Goal: Task Accomplishment & Management: Manage account settings

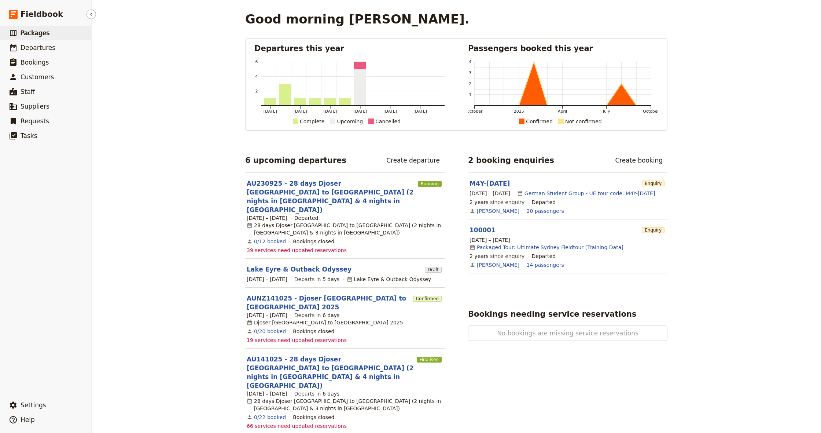
click at [30, 35] on span "Packages" at bounding box center [35, 32] width 29 height 7
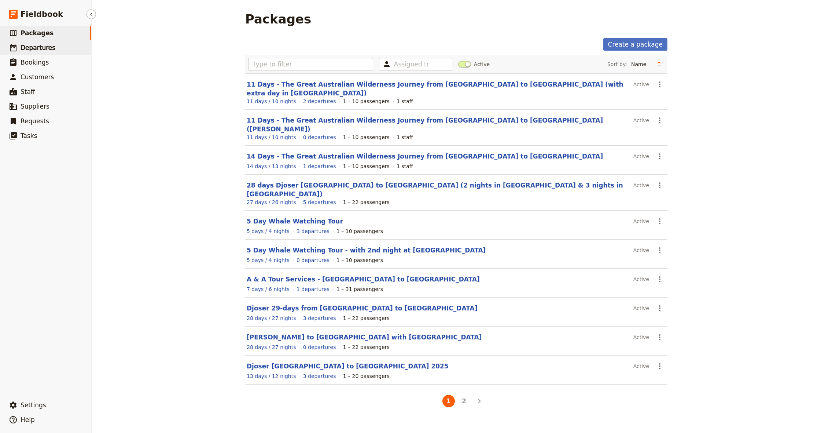
click at [44, 48] on span "Departures" at bounding box center [38, 47] width 35 height 7
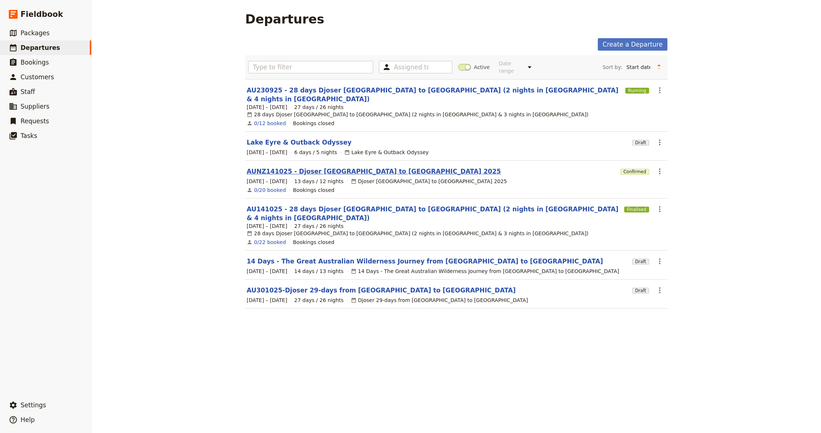
click at [314, 167] on link "AUNZ141025 - Djoser [GEOGRAPHIC_DATA] to [GEOGRAPHIC_DATA] 2025" at bounding box center [374, 171] width 254 height 9
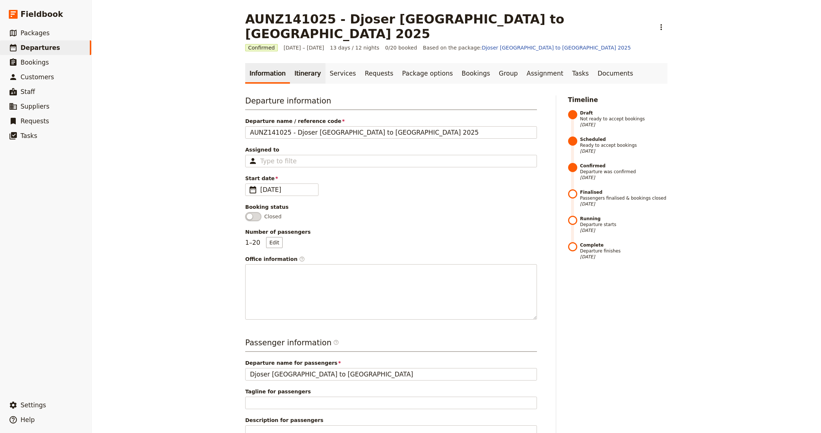
click at [306, 63] on link "Itinerary" at bounding box center [307, 73] width 35 height 21
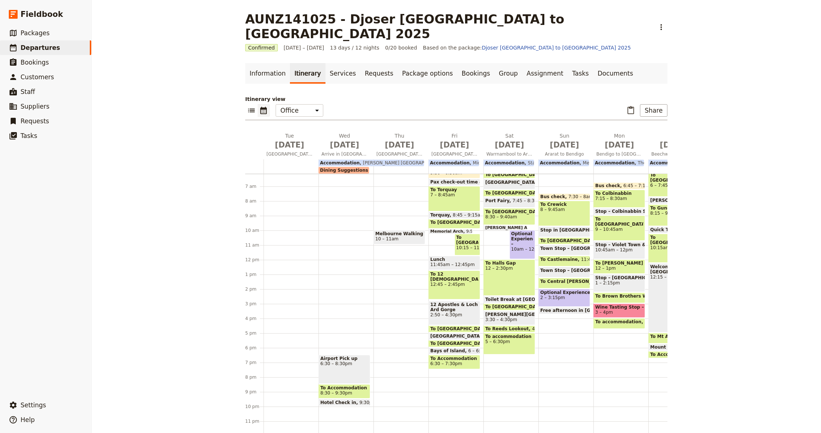
scroll to position [90, 0]
click at [33, 33] on span "Packages" at bounding box center [35, 32] width 29 height 7
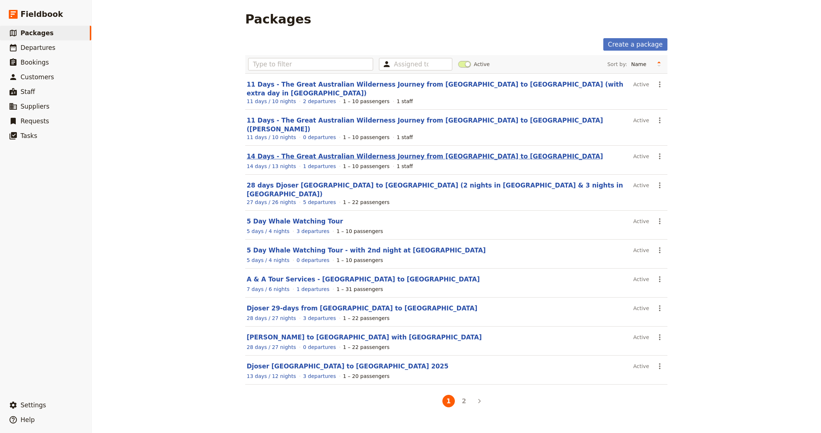
click at [340, 153] on link "14 Days - The Great Australian Wilderness Journey from [GEOGRAPHIC_DATA] to [GE…" at bounding box center [425, 156] width 356 height 7
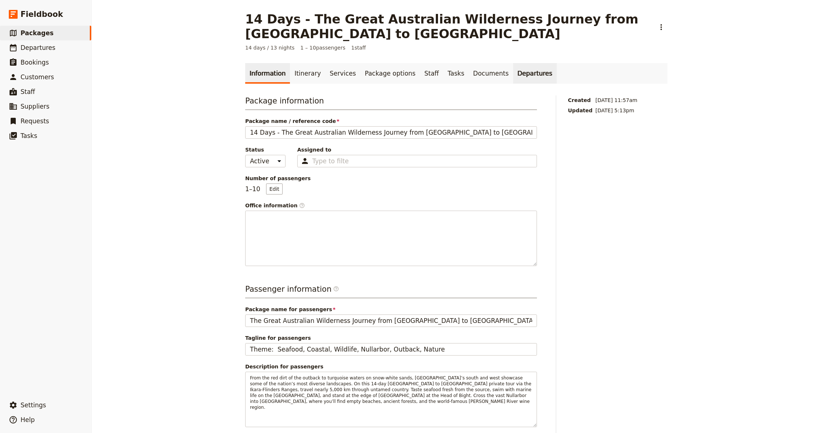
click at [517, 75] on link "Departures" at bounding box center [535, 73] width 44 height 21
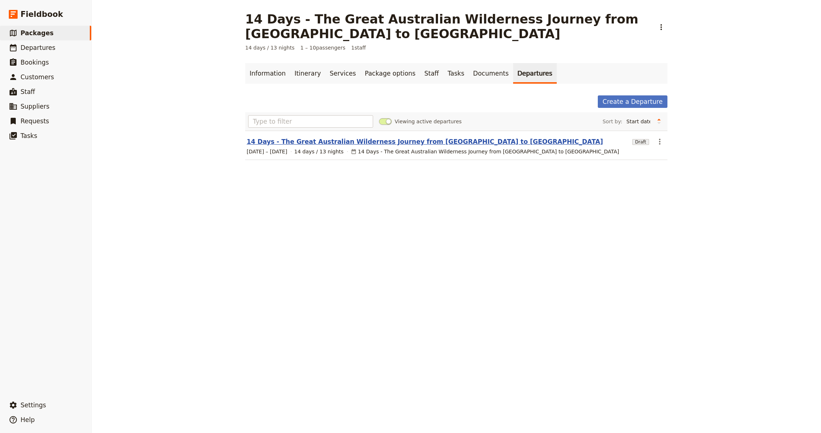
click at [438, 144] on link "14 Days - The Great Australian Wilderness Journey from [GEOGRAPHIC_DATA] to [GE…" at bounding box center [425, 141] width 356 height 9
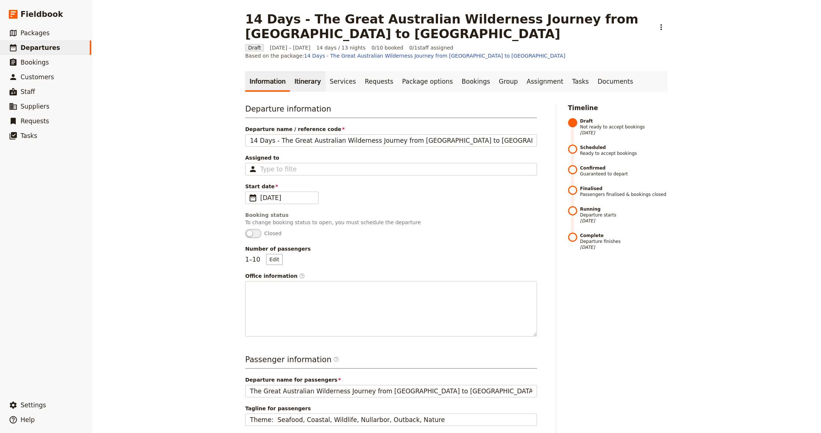
click at [305, 83] on link "Itinerary" at bounding box center [307, 81] width 35 height 21
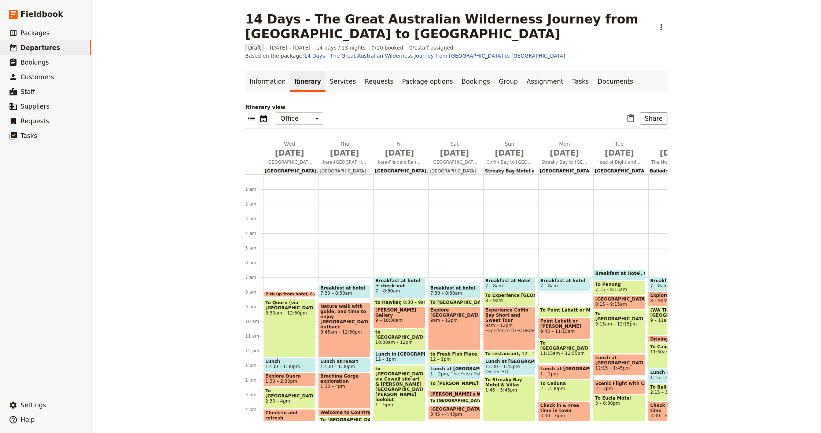
scroll to position [73, 0]
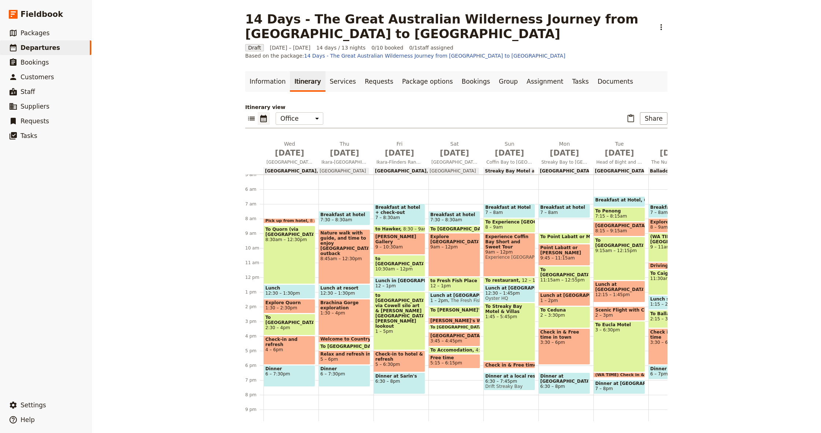
click at [505, 258] on div "Experience Coffin Bay Short and Sweet Tour 9am – 12pm Experience [GEOGRAPHIC_DA…" at bounding box center [510, 255] width 52 height 44
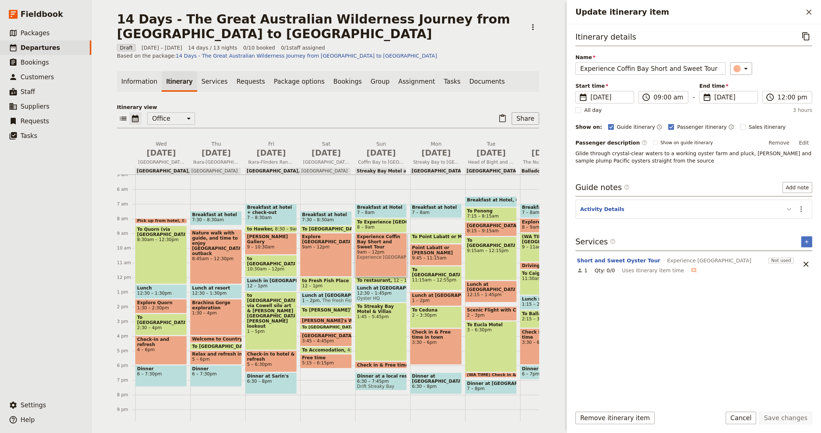
click at [787, 208] on icon "Update itinerary item" at bounding box center [789, 209] width 9 height 9
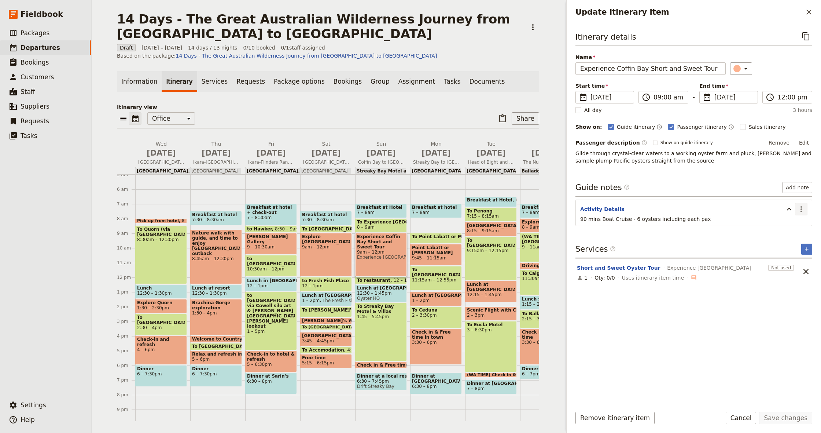
click at [800, 210] on icon "Actions" at bounding box center [801, 209] width 9 height 9
click at [781, 222] on span "Edit note" at bounding box center [780, 224] width 23 height 7
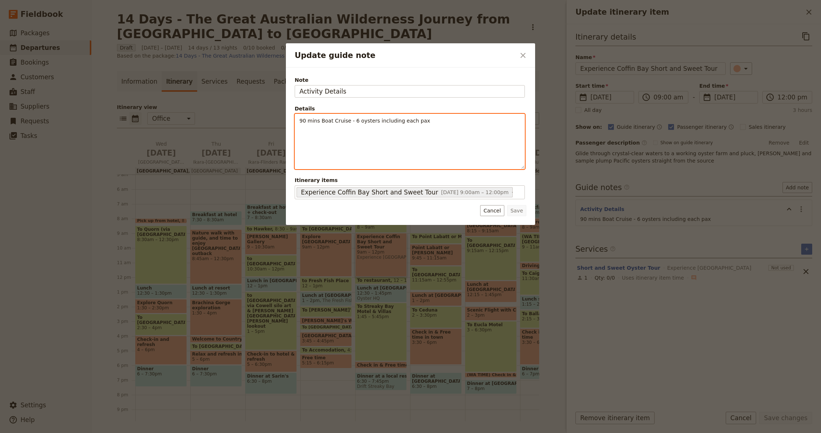
click at [380, 126] on div "90 mins Boat Cruise - 6 oysters including each pax" at bounding box center [410, 141] width 230 height 55
click at [380, 126] on div "90 mins Boat Cruise - 6 oysters including each pax" at bounding box center [410, 135] width 230 height 43
click at [382, 121] on span "90 mins Boat Cruise - 6 oysters including each pax" at bounding box center [365, 121] width 131 height 6
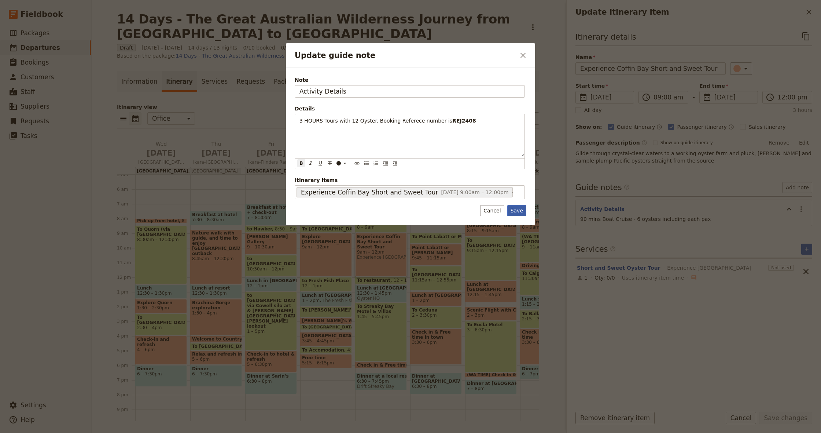
click at [521, 211] on button "Save" at bounding box center [516, 210] width 19 height 11
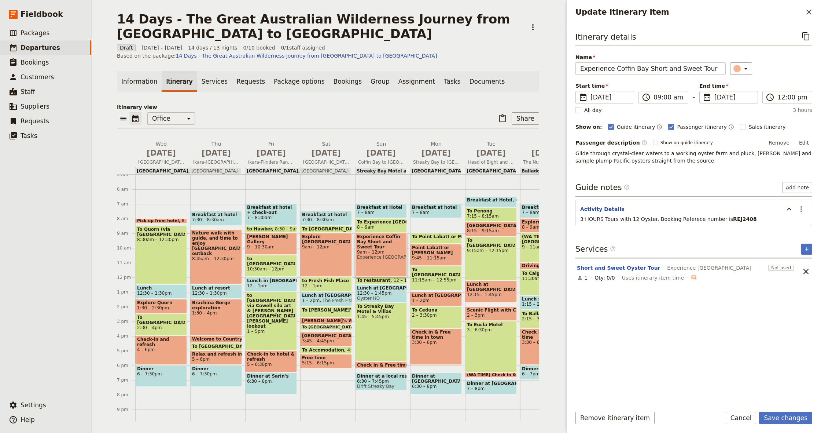
click at [374, 208] on span "Breakfast at Hotel" at bounding box center [381, 207] width 48 height 5
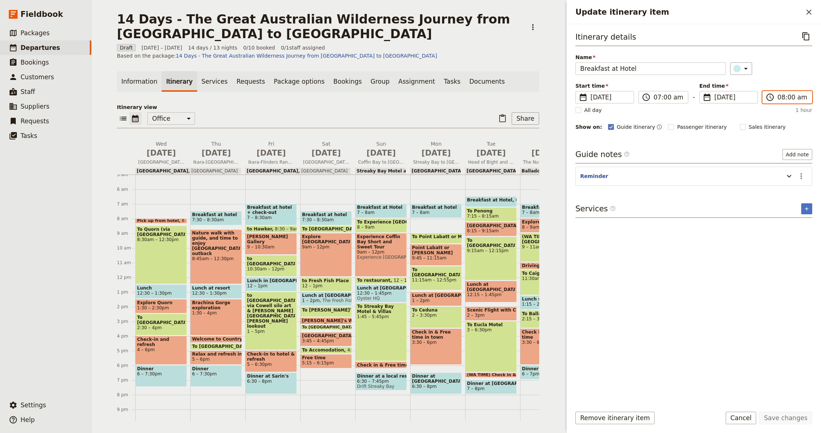
click at [786, 98] on input "08:00 am" at bounding box center [793, 97] width 30 height 9
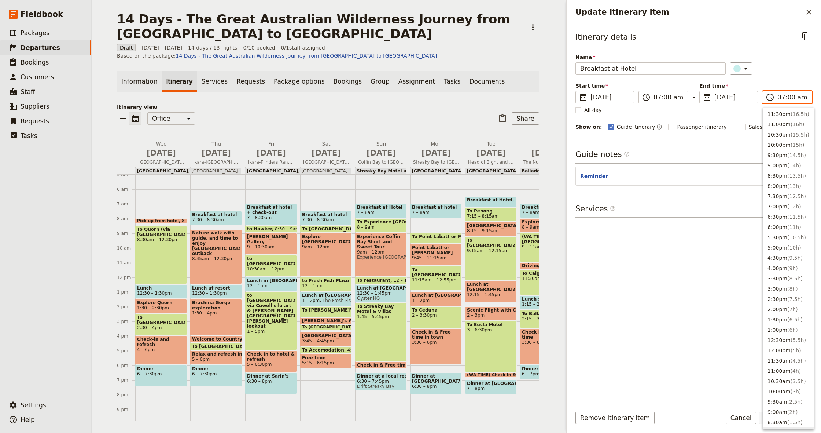
scroll to position [175, 0]
type input "07:45 am"
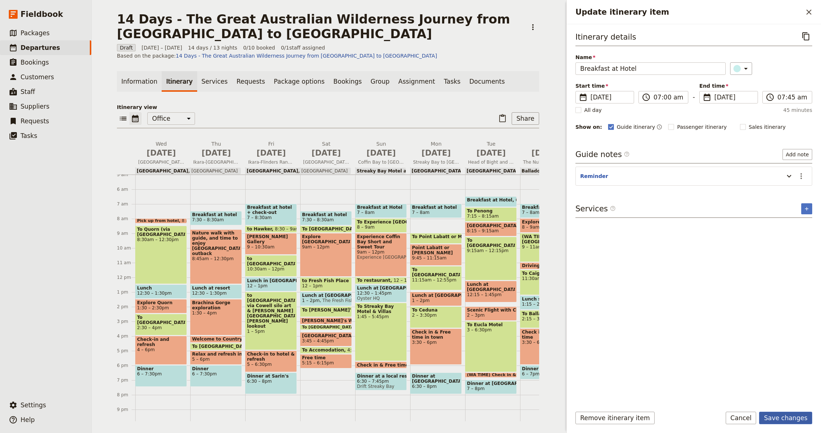
click at [780, 419] on button "Save changes" at bounding box center [785, 417] width 53 height 12
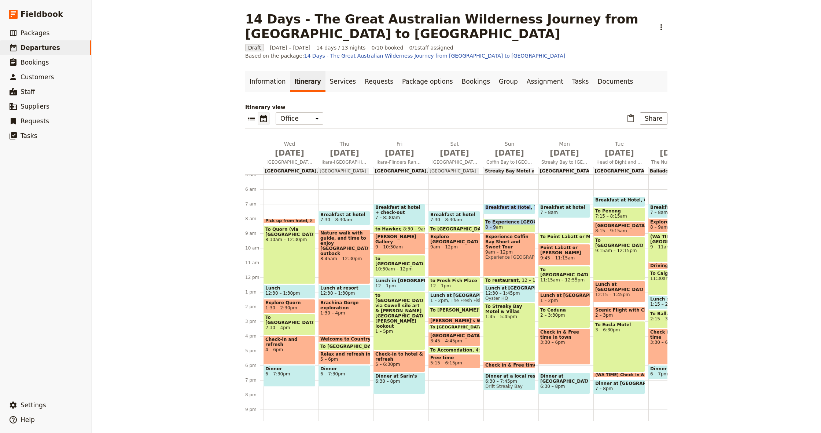
drag, startPoint x: 496, startPoint y: 224, endPoint x: 496, endPoint y: 217, distance: 7.0
drag, startPoint x: 509, startPoint y: 224, endPoint x: 509, endPoint y: 217, distance: 6.6
click at [505, 249] on span "9am – 12pm" at bounding box center [509, 251] width 48 height 5
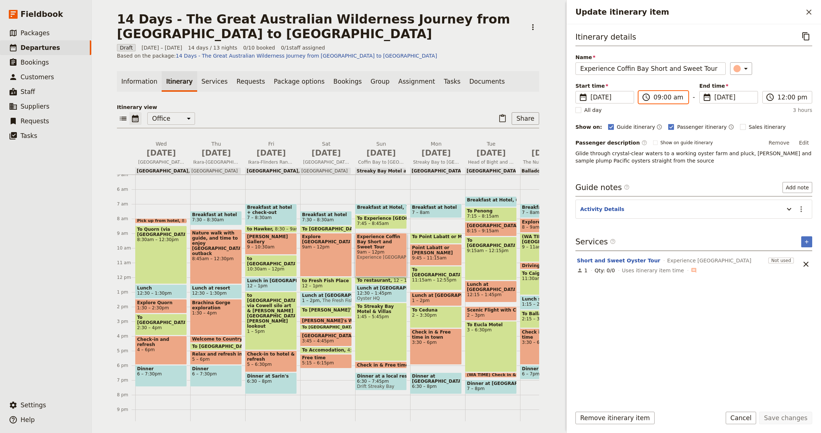
click at [660, 96] on input "09:00 am" at bounding box center [669, 97] width 30 height 9
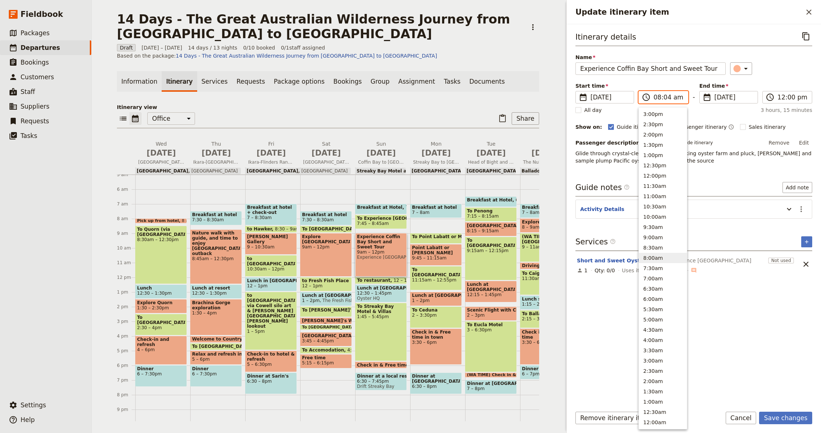
type input "08:45 am"
click at [769, 162] on p "Glide through crystal-clear waters to a working oyster farm and pluck, [PERSON_…" at bounding box center [694, 157] width 237 height 15
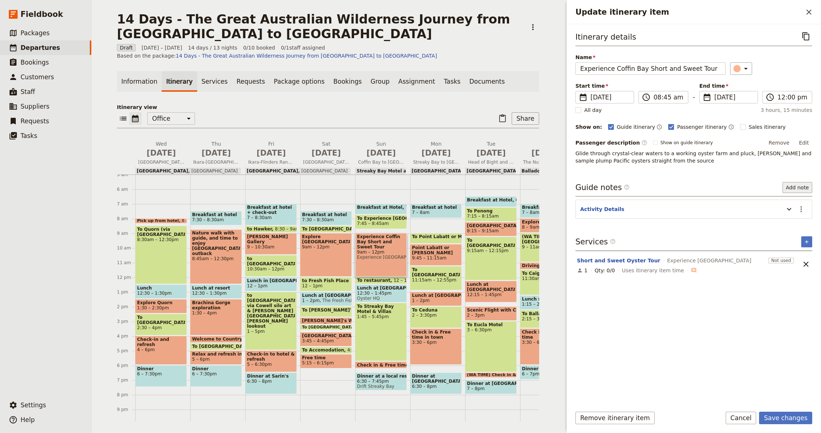
click at [804, 187] on button "Add note" at bounding box center [798, 187] width 30 height 11
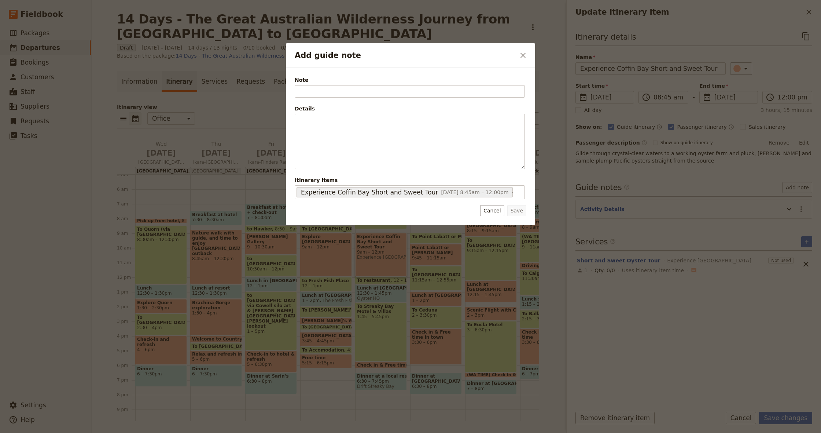
drag, startPoint x: 495, startPoint y: 211, endPoint x: 507, endPoint y: 210, distance: 12.9
click at [497, 211] on button "Cancel" at bounding box center [492, 210] width 24 height 11
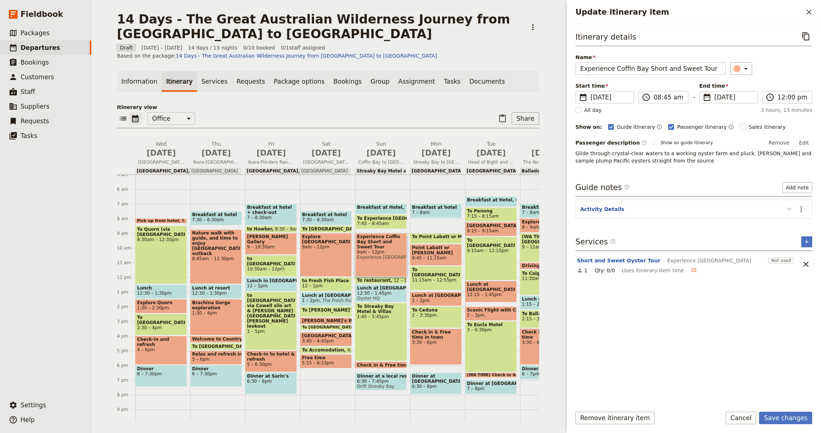
drag, startPoint x: 789, startPoint y: 210, endPoint x: 795, endPoint y: 210, distance: 5.9
click at [789, 210] on icon "Update itinerary item" at bounding box center [789, 209] width 4 height 3
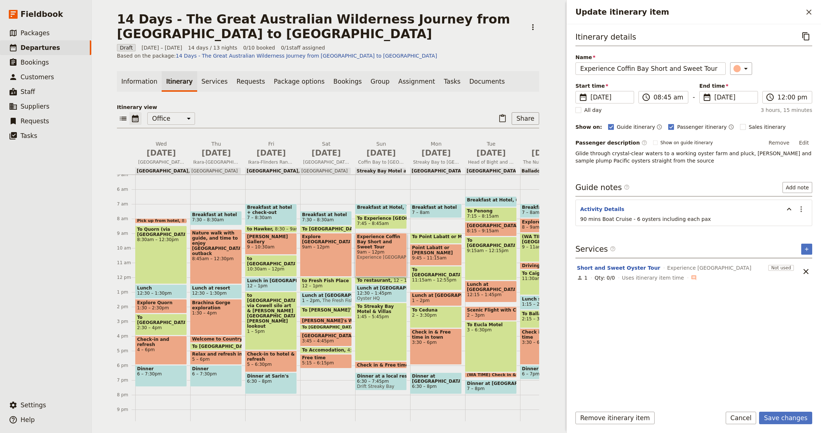
drag, startPoint x: 800, startPoint y: 210, endPoint x: 797, endPoint y: 216, distance: 6.2
click at [800, 210] on icon "Actions" at bounding box center [801, 209] width 9 height 9
click at [792, 226] on span "Edit note" at bounding box center [780, 224] width 23 height 7
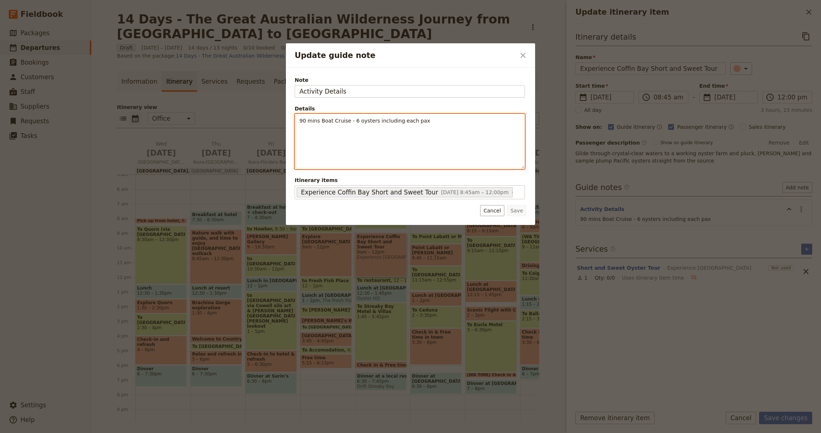
click at [396, 134] on div "90 mins Boat Cruise - 6 oysters including each pax" at bounding box center [410, 141] width 230 height 55
drag, startPoint x: 441, startPoint y: 121, endPoint x: 293, endPoint y: 122, distance: 147.4
click at [293, 122] on div "Note Activity Details Details 90 mins Boat Cruise - 6 oysters including each pa…" at bounding box center [410, 145] width 249 height 157
drag, startPoint x: 341, startPoint y: 123, endPoint x: 358, endPoint y: 122, distance: 16.5
click at [341, 123] on span "Tour starting at 9 am. Please check in by 9.20 am." at bounding box center [364, 121] width 129 height 6
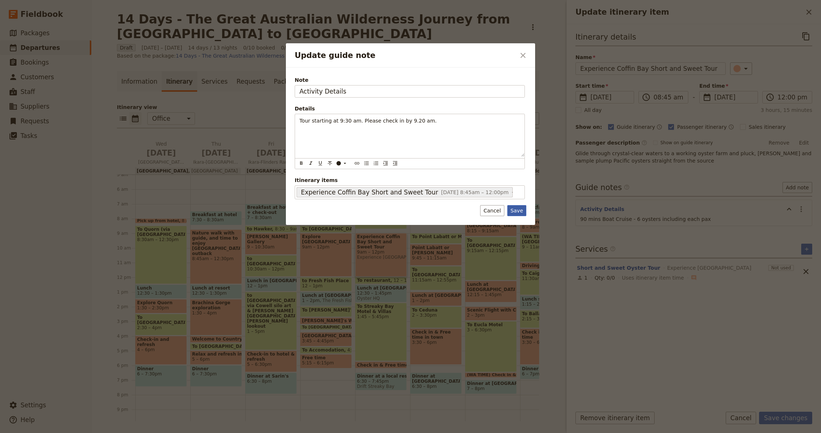
click at [516, 209] on button "Save" at bounding box center [516, 210] width 19 height 11
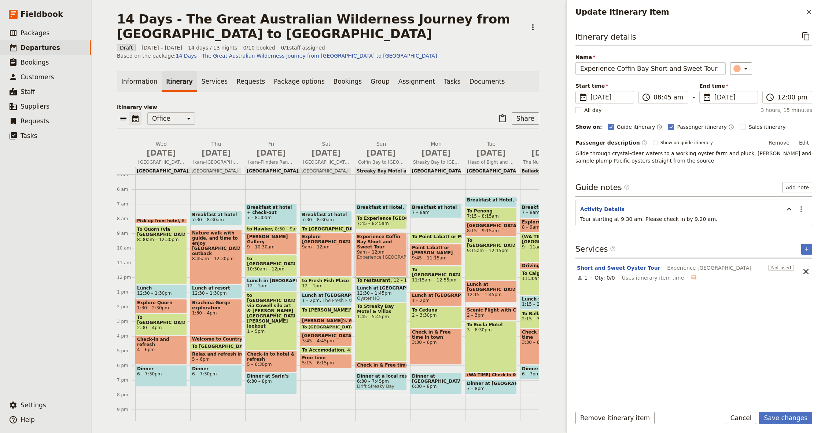
drag, startPoint x: 376, startPoint y: 378, endPoint x: 375, endPoint y: 382, distance: 4.1
click at [375, 383] on span "6:30 – 7:45pm" at bounding box center [381, 380] width 48 height 5
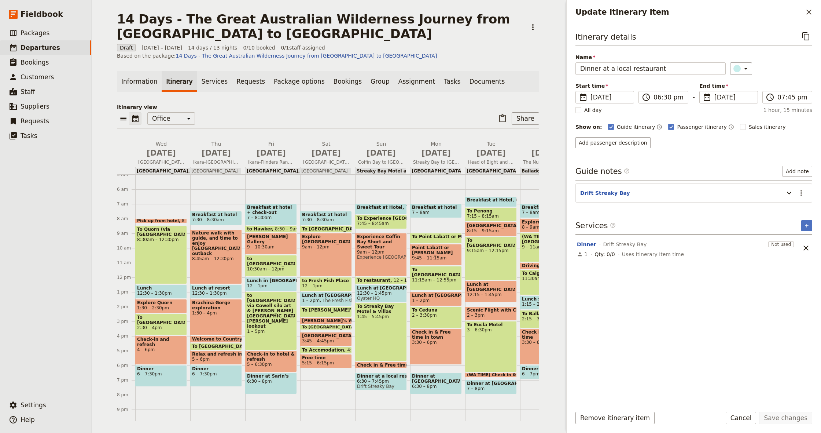
drag, startPoint x: 373, startPoint y: 376, endPoint x: 372, endPoint y: 390, distance: 14.0
click at [372, 390] on div "Breakfast at Hotel 7 – 7:45am To Experience [GEOGRAPHIC_DATA] 7:45 – 8:45am Exp…" at bounding box center [382, 277] width 55 height 352
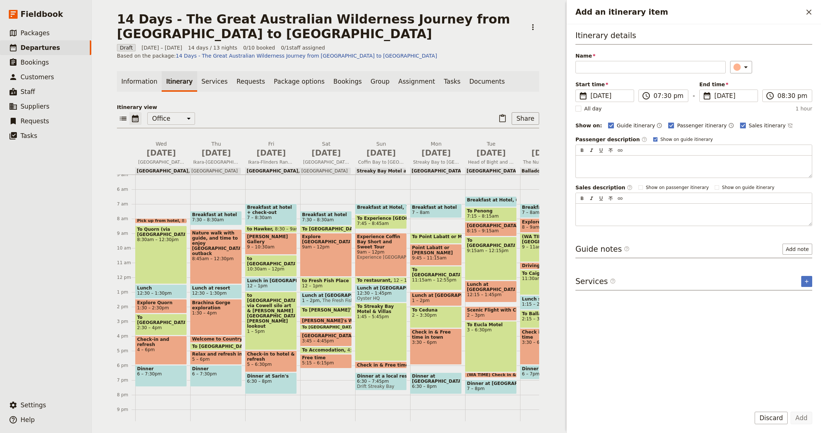
click at [370, 381] on span "6:30 – 7:45pm" at bounding box center [381, 380] width 48 height 5
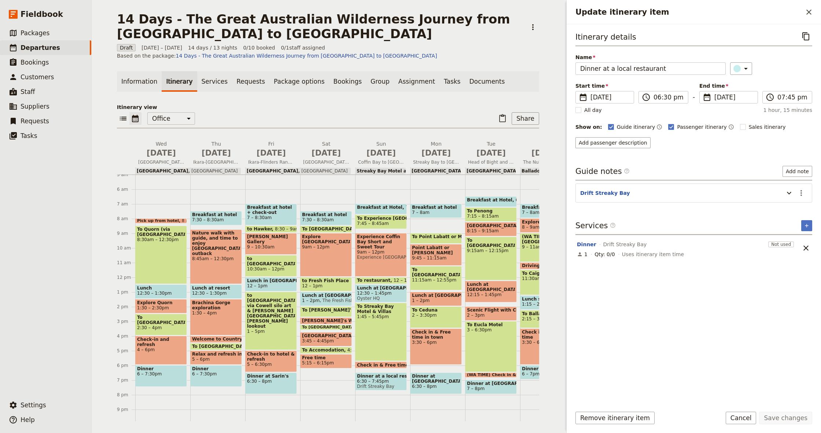
drag, startPoint x: 368, startPoint y: 380, endPoint x: 367, endPoint y: 392, distance: 12.5
click at [367, 392] on div "Breakfast at Hotel 7 – 7:45am To Experience [GEOGRAPHIC_DATA] 7:45 – 8:45am Exp…" at bounding box center [382, 277] width 55 height 352
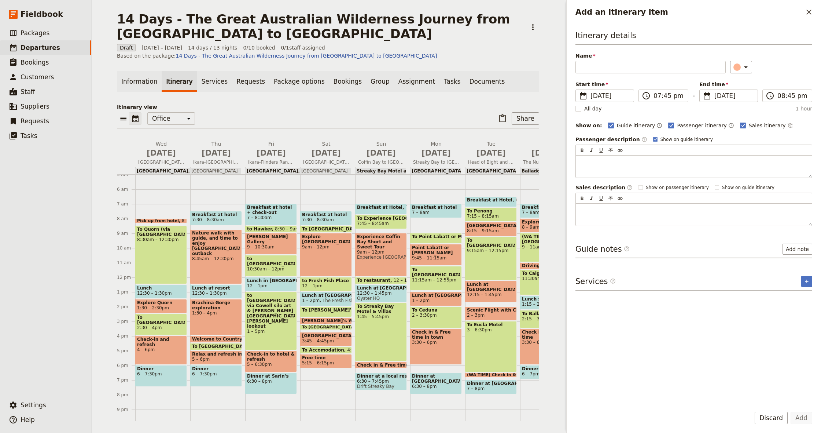
click at [810, 10] on icon "Close drawer" at bounding box center [809, 12] width 9 height 9
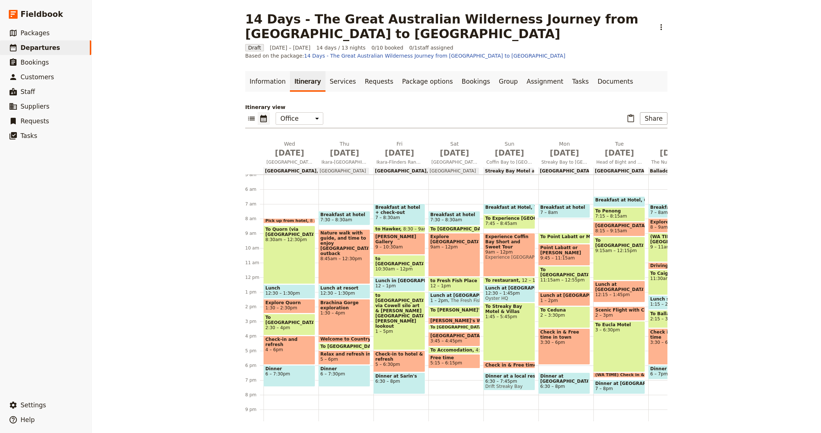
click at [506, 381] on span "6:30 – 7:45pm" at bounding box center [509, 380] width 48 height 5
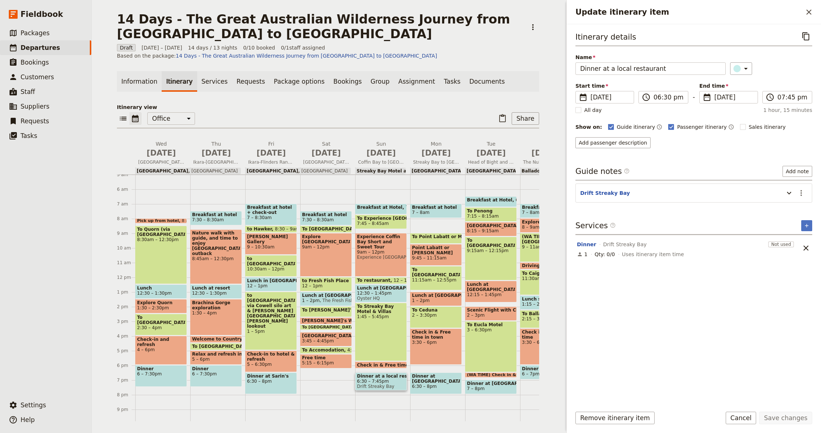
drag, startPoint x: 809, startPoint y: 12, endPoint x: 799, endPoint y: 18, distance: 12.1
click at [809, 12] on icon "Close drawer" at bounding box center [809, 12] width 5 height 5
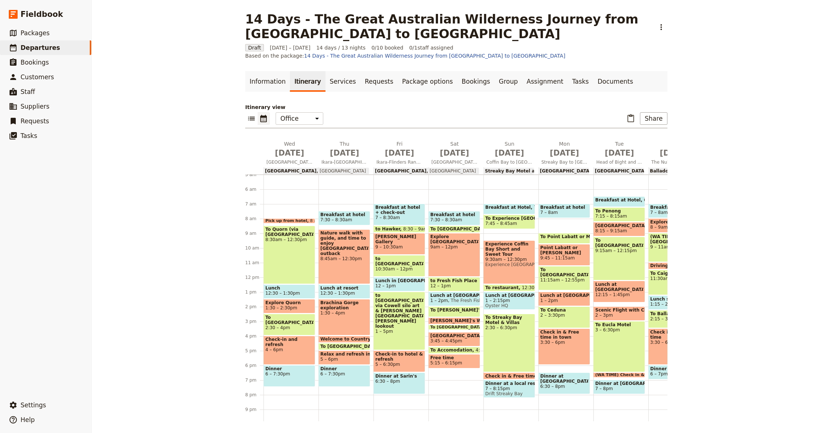
click at [515, 262] on span "Experience [GEOGRAPHIC_DATA]" at bounding box center [509, 264] width 48 height 5
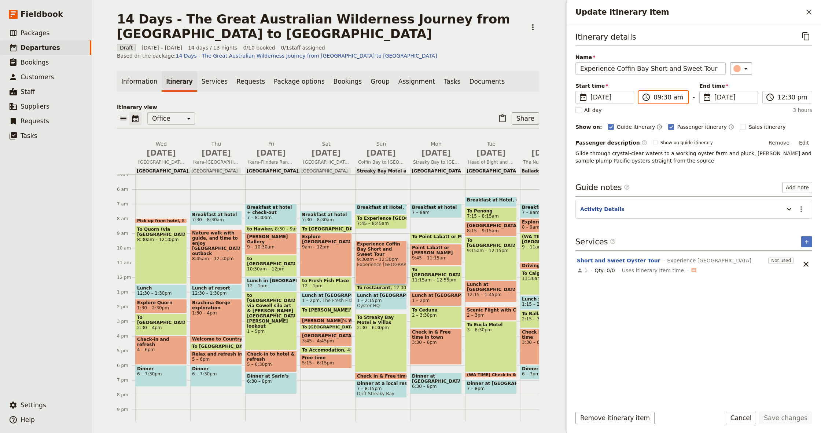
click at [669, 95] on input "09:30 am" at bounding box center [669, 97] width 30 height 9
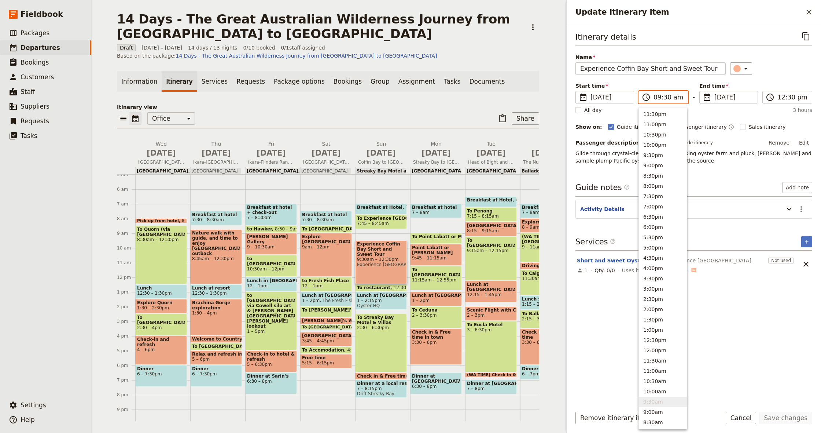
click at [667, 97] on input "09:30 am" at bounding box center [669, 97] width 30 height 9
type input "09:15 am"
click at [791, 124] on div "Guide itinerary ​ Passenger itinerary ​ Sales itinerary ​" at bounding box center [710, 126] width 204 height 9
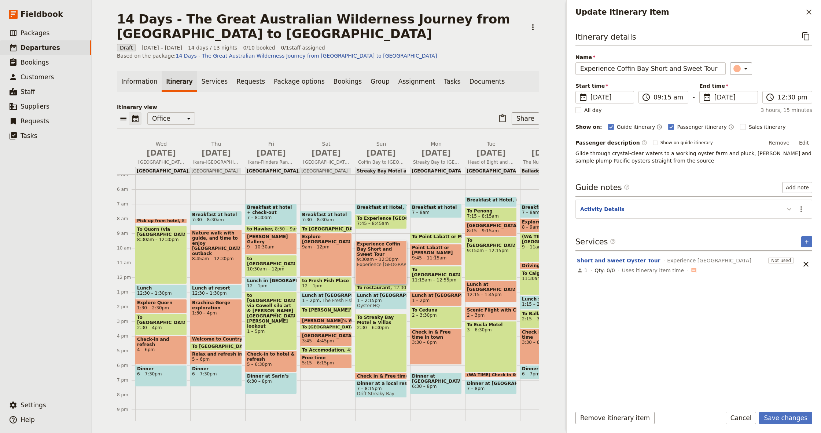
click at [791, 209] on icon "Update itinerary item" at bounding box center [789, 209] width 4 height 3
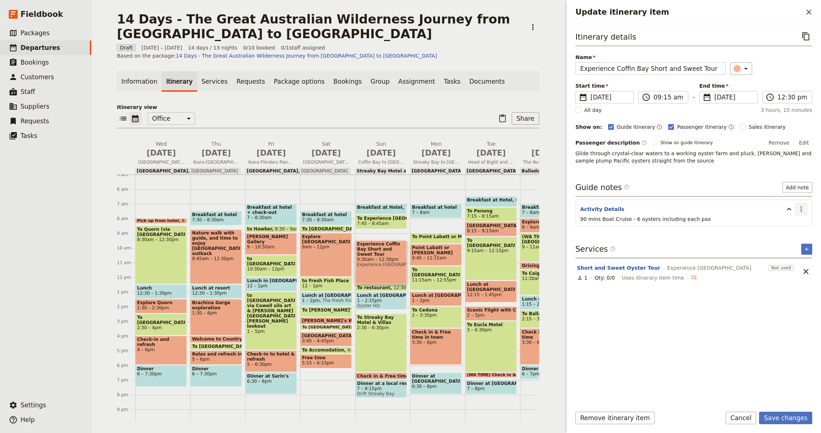
click at [801, 208] on icon "Actions" at bounding box center [801, 209] width 9 height 9
click at [780, 225] on span "Edit note" at bounding box center [780, 224] width 23 height 7
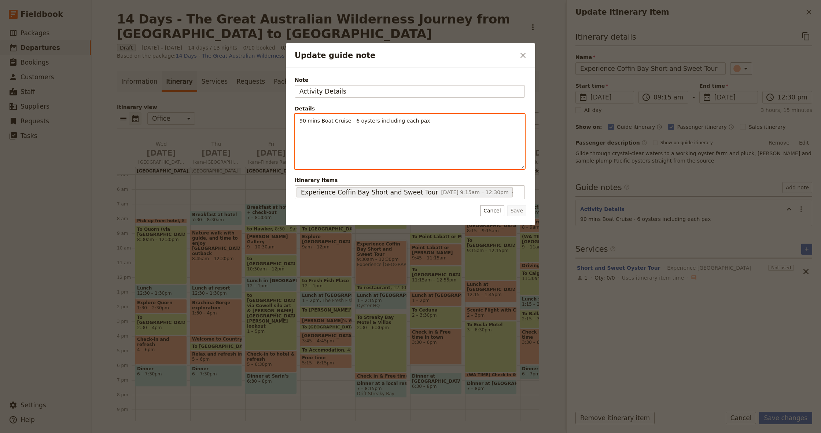
click at [407, 126] on div "90 mins Boat Cruise - 6 oysters including each pax" at bounding box center [410, 141] width 230 height 55
click at [407, 126] on div "90 mins Boat Cruise - 6 oysters including each pax" at bounding box center [410, 135] width 230 height 43
click at [383, 138] on div "3-hour tours with 12 oysters. Tour starts at 9:30 am, need to check in by 9.20 …" at bounding box center [410, 135] width 230 height 43
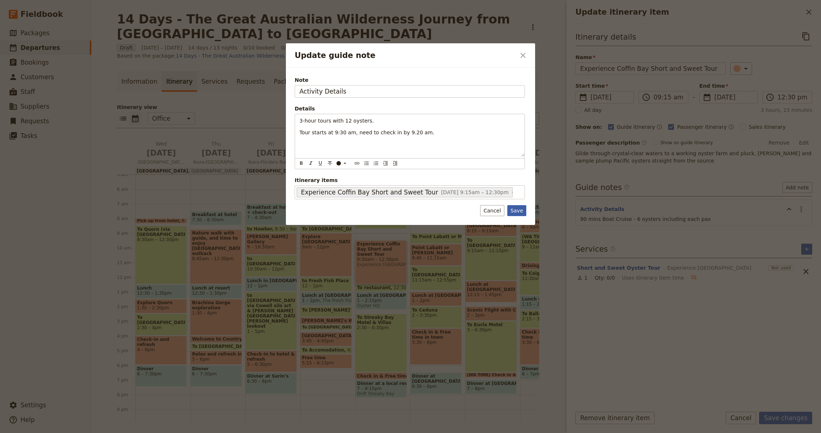
click at [518, 212] on button "Save" at bounding box center [516, 210] width 19 height 11
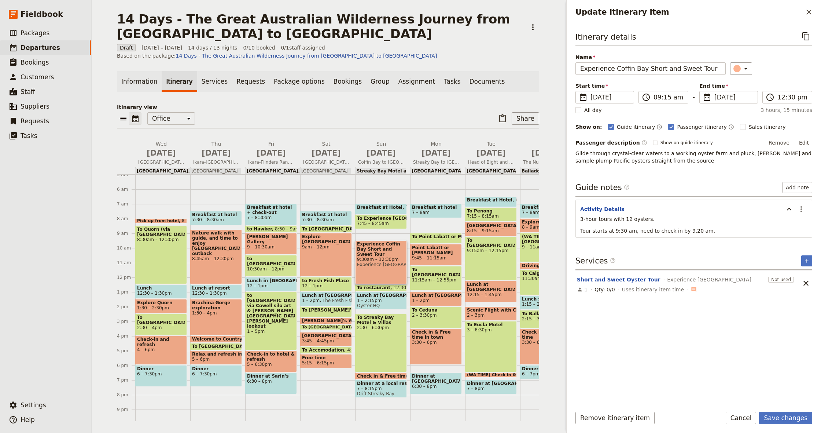
drag, startPoint x: 376, startPoint y: 221, endPoint x: 374, endPoint y: 229, distance: 8.2
click at [374, 229] on div "Breakfast at Hotel 7 – 7:45am To Experience [GEOGRAPHIC_DATA] 7:45 – 8:45am Exp…" at bounding box center [382, 277] width 55 height 352
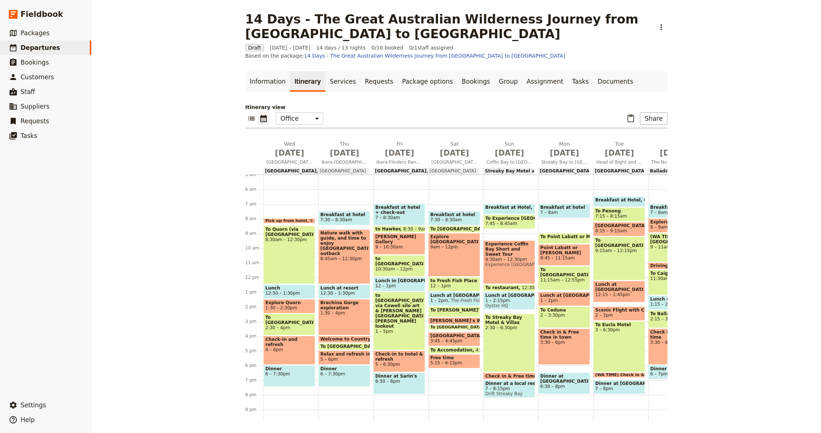
click at [506, 257] on span "9:30am – 12:30pm" at bounding box center [509, 259] width 48 height 5
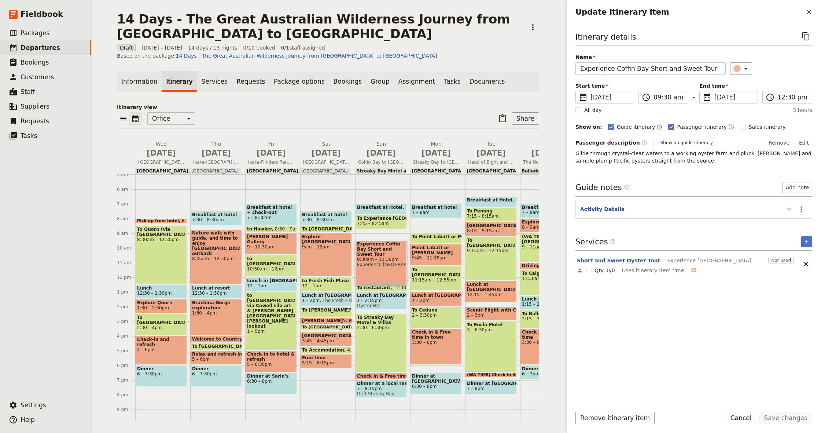
click at [790, 210] on icon "Update itinerary item" at bounding box center [789, 209] width 9 height 9
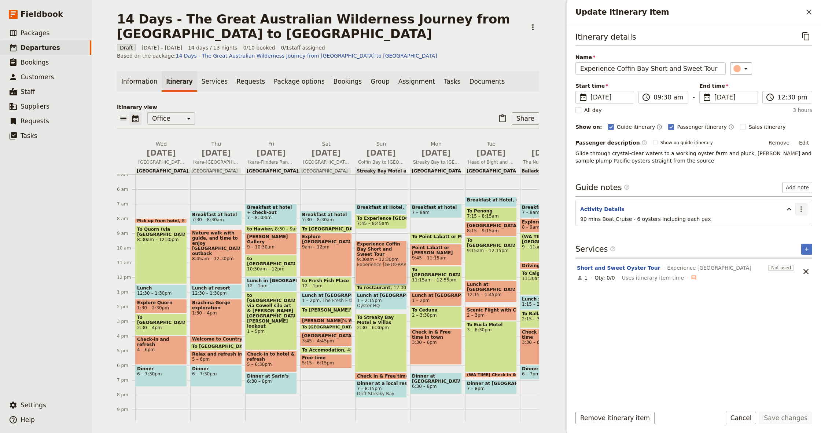
click at [800, 209] on icon "Actions" at bounding box center [801, 209] width 9 height 9
click at [786, 227] on span "Edit note" at bounding box center [780, 224] width 23 height 7
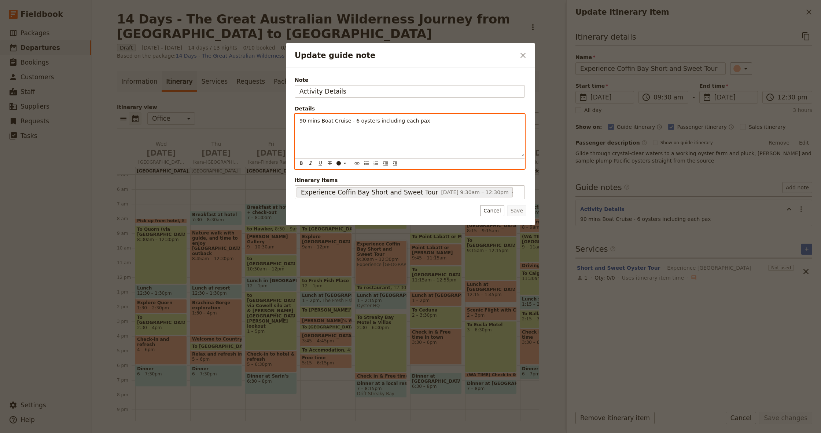
click at [347, 126] on div "90 mins Boat Cruise - 6 oysters including each pax" at bounding box center [410, 135] width 230 height 43
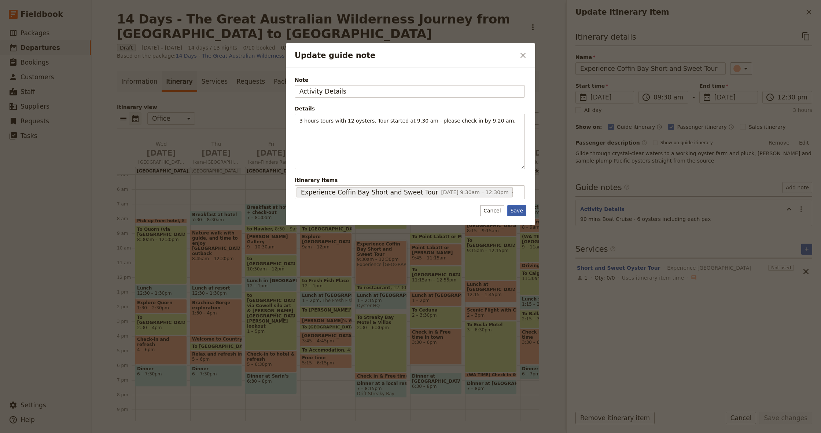
drag, startPoint x: 518, startPoint y: 211, endPoint x: 513, endPoint y: 210, distance: 5.6
click at [520, 211] on button "Save" at bounding box center [516, 210] width 19 height 11
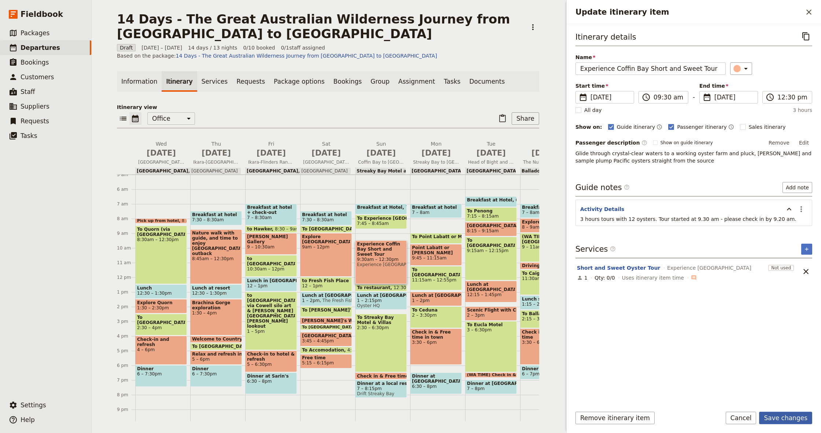
click at [786, 419] on button "Save changes" at bounding box center [785, 417] width 53 height 12
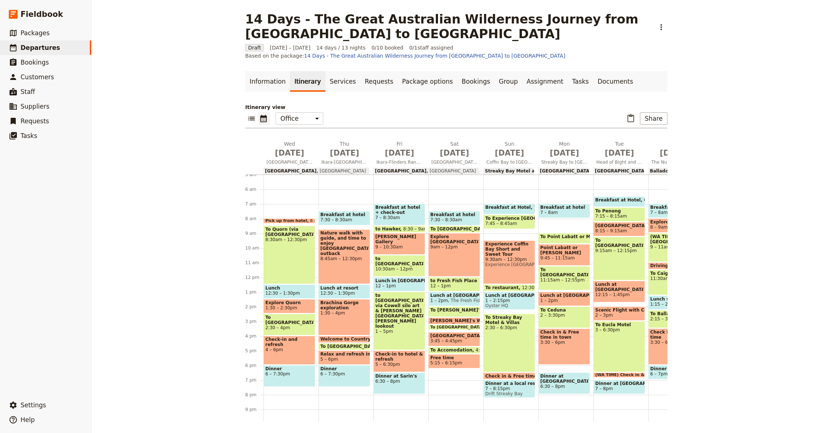
click at [514, 257] on span "9:30am – 12:30pm" at bounding box center [509, 259] width 48 height 5
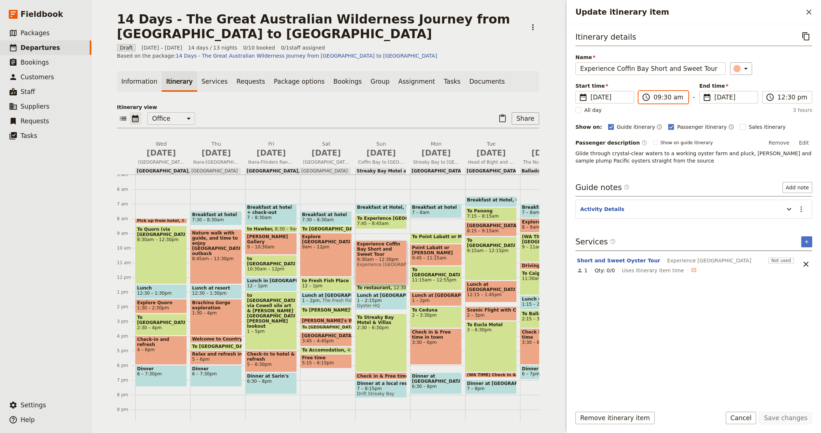
click at [665, 97] on input "09:30 am" at bounding box center [669, 97] width 30 height 9
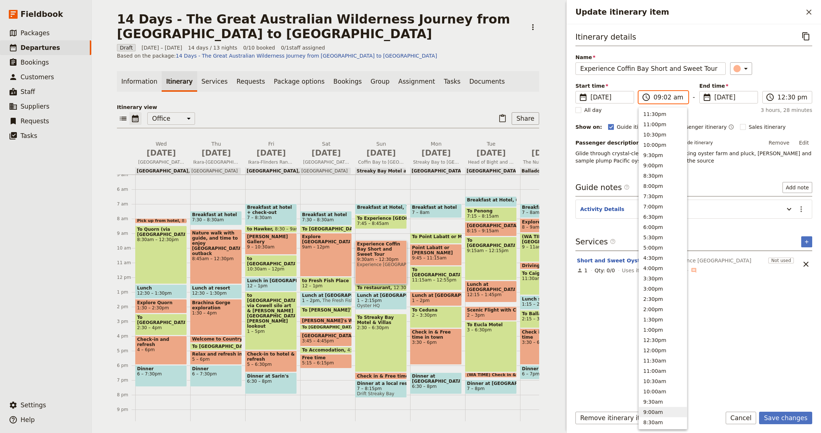
type input "09:20 am"
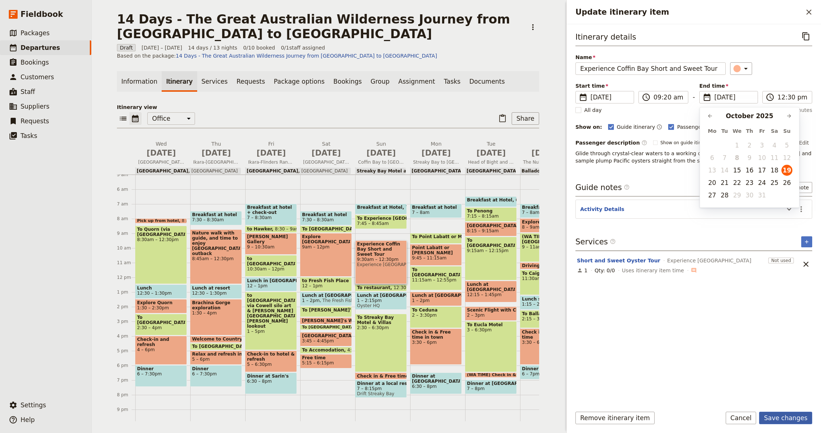
click at [798, 421] on button "Save changes" at bounding box center [785, 417] width 53 height 12
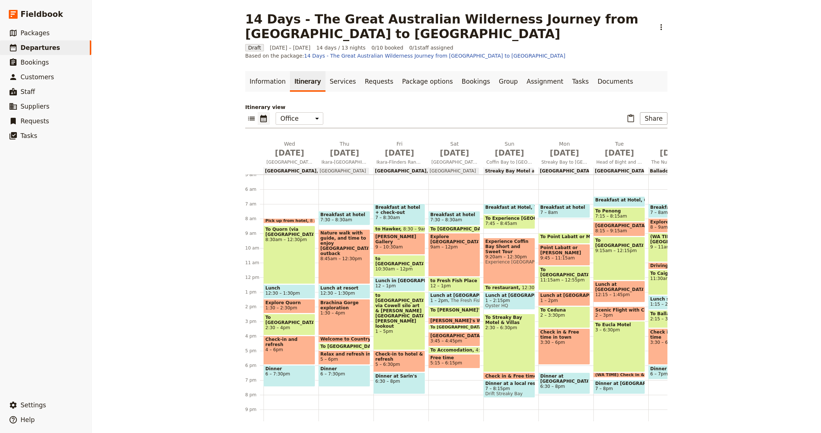
click at [507, 223] on span "7:45 – 8:45am" at bounding box center [501, 223] width 32 height 5
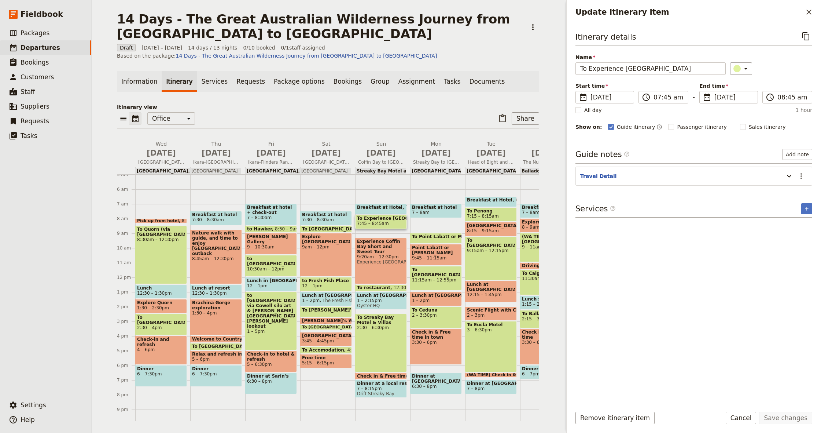
drag, startPoint x: 809, startPoint y: 11, endPoint x: 755, endPoint y: 44, distance: 63.6
click at [809, 11] on icon "Close drawer" at bounding box center [809, 12] width 9 height 9
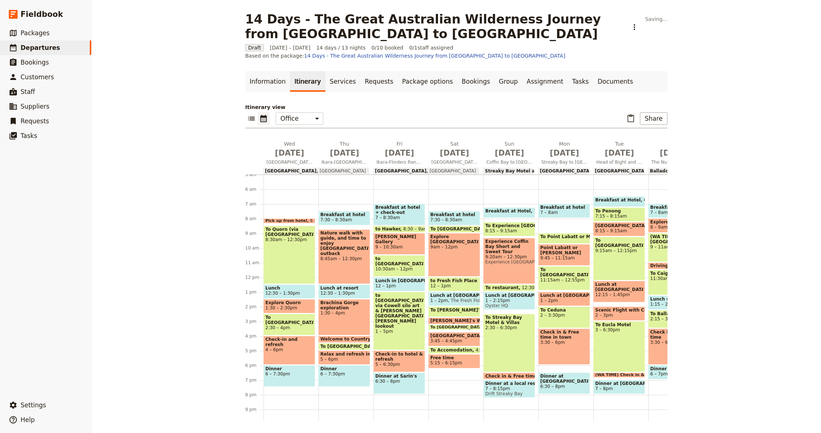
click at [507, 211] on span "Breakfast at Hotel" at bounding box center [509, 210] width 49 height 5
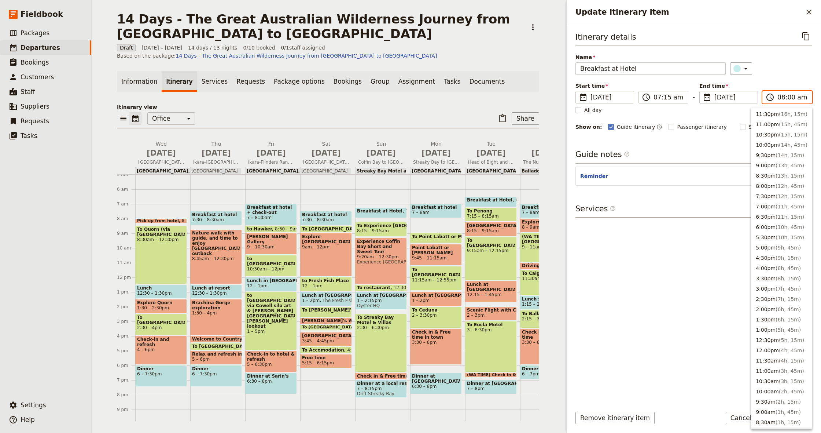
click at [790, 98] on input "08:00 am" at bounding box center [793, 97] width 30 height 9
click at [792, 95] on input "08:00 am" at bounding box center [793, 97] width 30 height 9
type input "08:15 am"
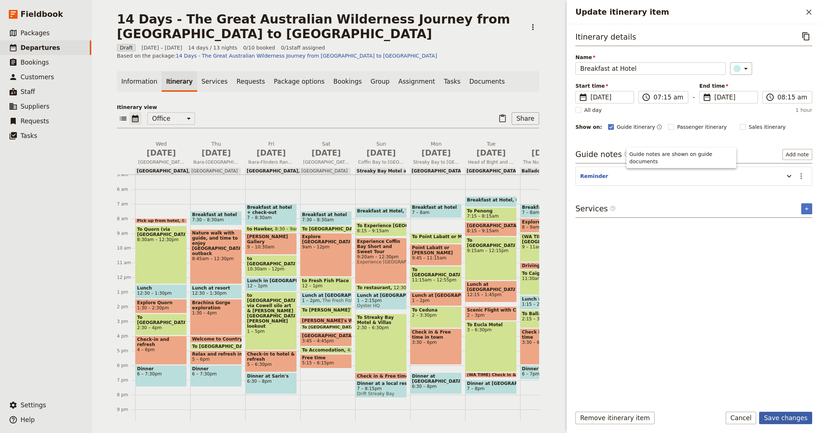
click at [791, 419] on button "Save changes" at bounding box center [785, 417] width 53 height 12
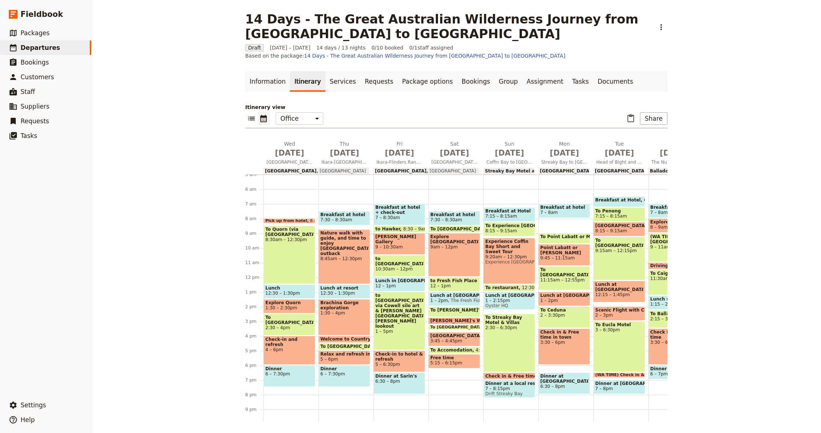
click at [292, 254] on div "To Quorn (via [GEOGRAPHIC_DATA]) 8:30am – 12:30pm" at bounding box center [290, 255] width 52 height 58
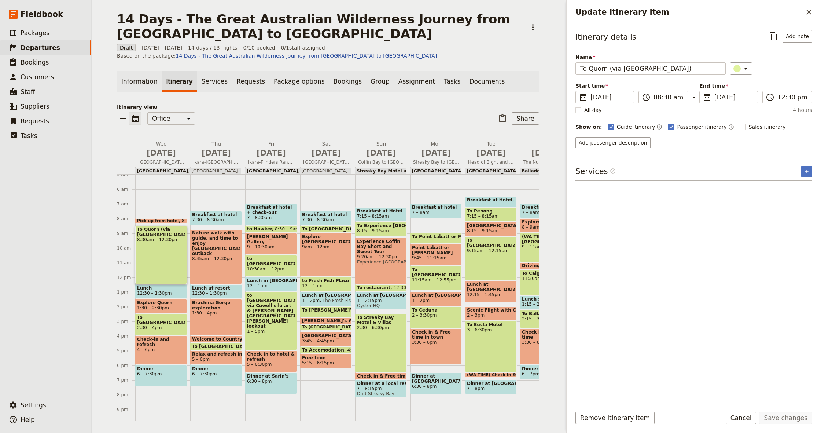
click at [686, 127] on span "Passenger itinerary" at bounding box center [702, 126] width 50 height 7
click at [668, 123] on input "Passenger itinerary" at bounding box center [668, 123] width 0 height 0
checkbox input "false"
click at [682, 138] on div "Itinerary details ​ Add note Name To Quorn (via [GEOGRAPHIC_DATA]) ​ Start time…" at bounding box center [694, 215] width 237 height 370
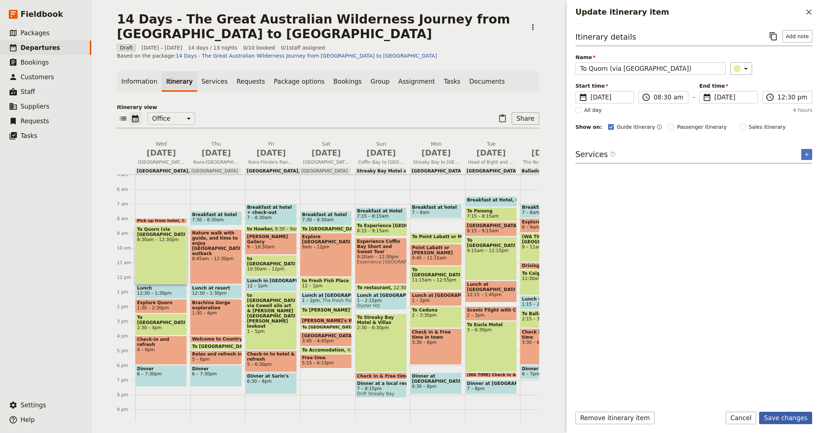
click at [786, 415] on button "Save changes" at bounding box center [785, 417] width 53 height 12
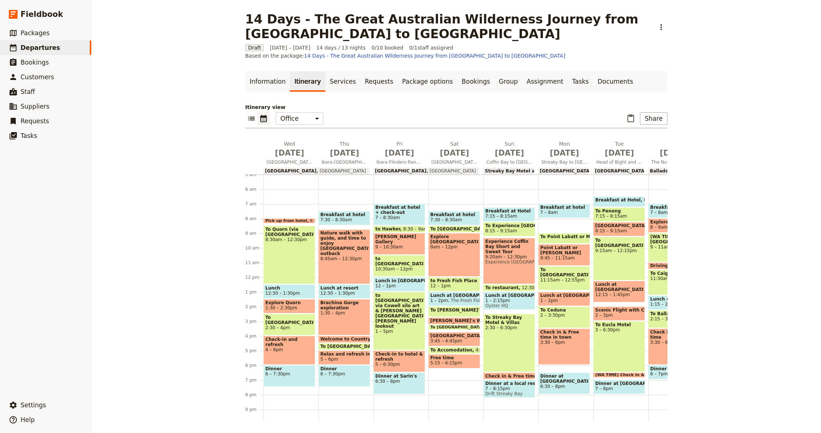
click at [410, 266] on span "10:30am – 12pm" at bounding box center [399, 268] width 48 height 5
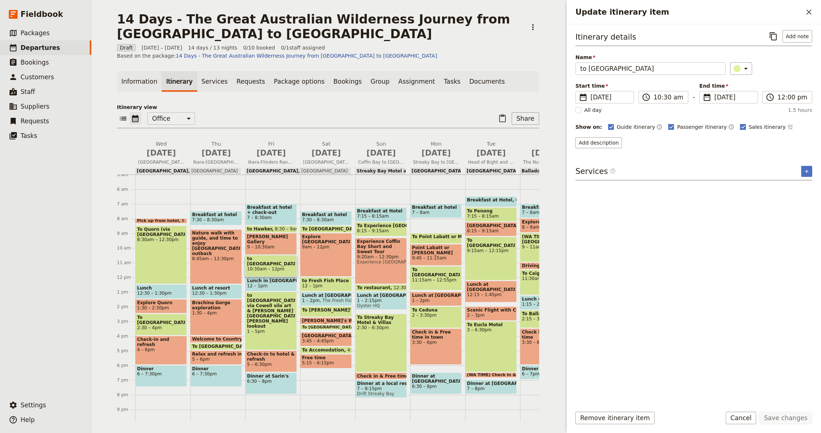
drag, startPoint x: 694, startPoint y: 129, endPoint x: 755, endPoint y: 124, distance: 61.0
click at [696, 128] on span "Passenger itinerary" at bounding box center [702, 126] width 50 height 7
click at [668, 123] on input "Passenger itinerary" at bounding box center [668, 123] width 0 height 0
checkbox input "false"
click at [761, 125] on span "Sales itinerary" at bounding box center [767, 126] width 37 height 7
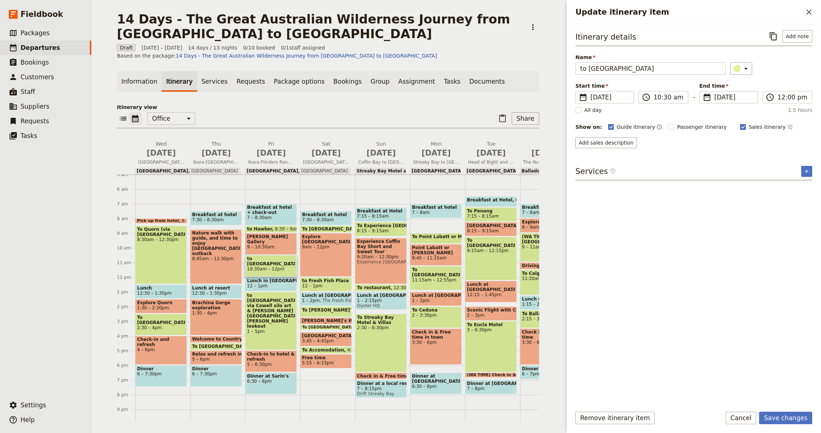
click at [740, 123] on input "Sales itinerary" at bounding box center [740, 123] width 0 height 0
checkbox input "false"
click at [782, 415] on button "Save changes" at bounding box center [785, 417] width 53 height 12
